Goal: Task Accomplishment & Management: Understand process/instructions

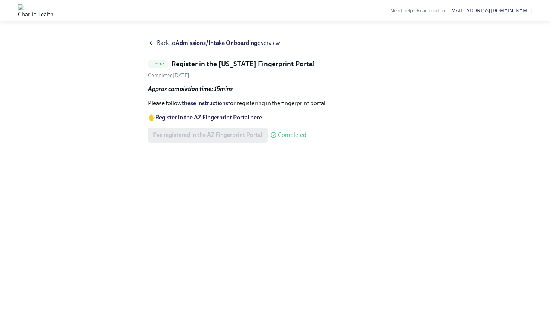
click at [150, 43] on icon at bounding box center [150, 43] width 1 height 3
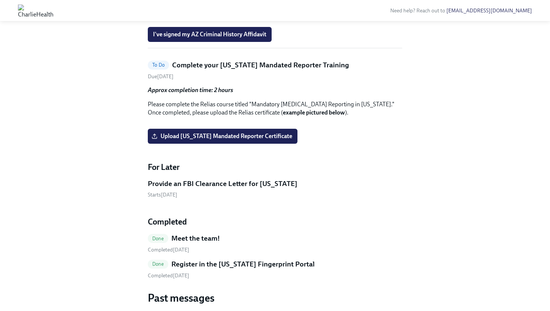
scroll to position [481, 0]
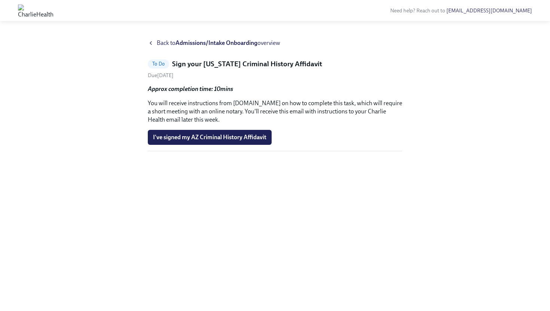
click at [151, 44] on icon at bounding box center [151, 43] width 6 height 6
click at [151, 45] on icon at bounding box center [151, 43] width 6 height 6
